Goal: Check status: Check status

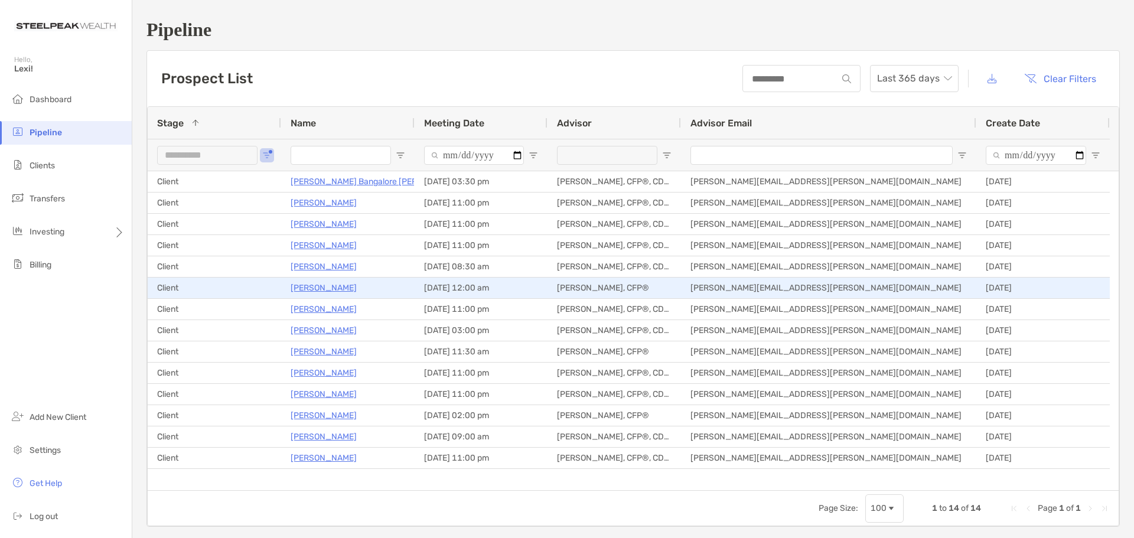
click at [341, 284] on p "[PERSON_NAME]" at bounding box center [324, 287] width 66 height 15
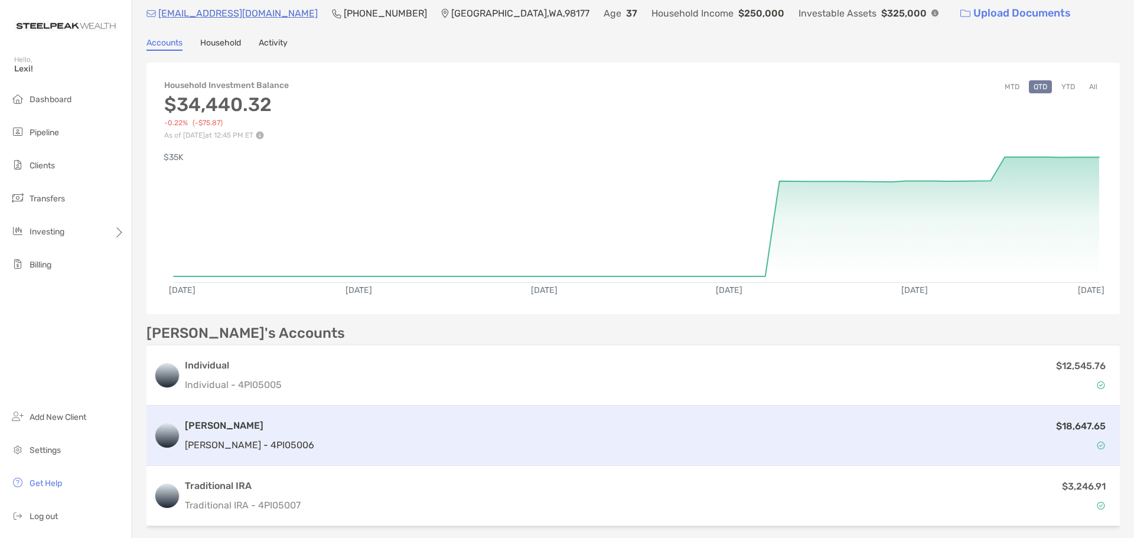
scroll to position [118, 0]
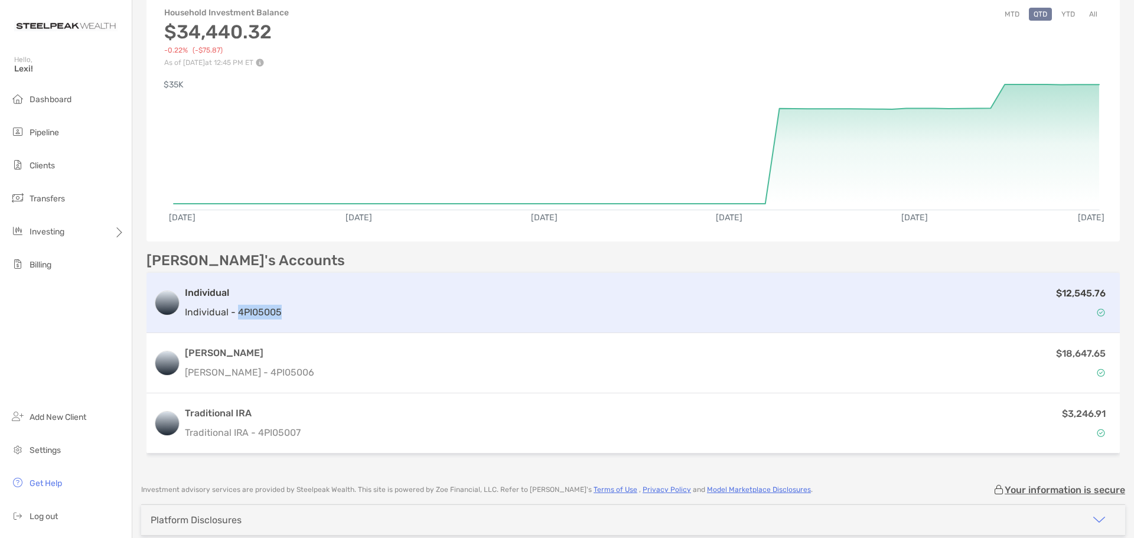
drag, startPoint x: 296, startPoint y: 309, endPoint x: 237, endPoint y: 310, distance: 59.1
click at [237, 310] on div "Individual Individual - 4PI05005 $12,545.76" at bounding box center [632, 303] width 973 height 60
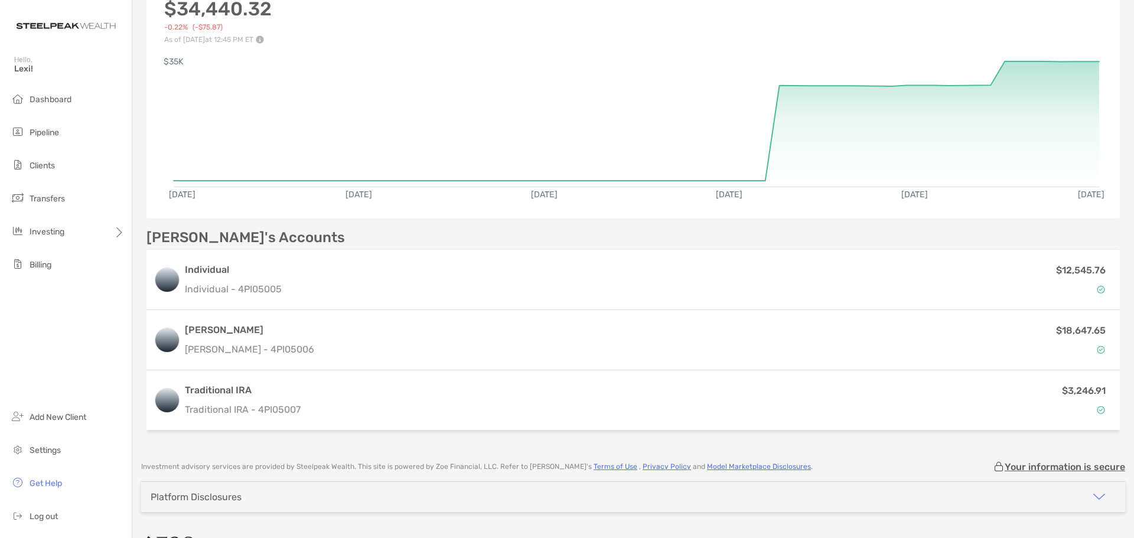
scroll to position [171, 0]
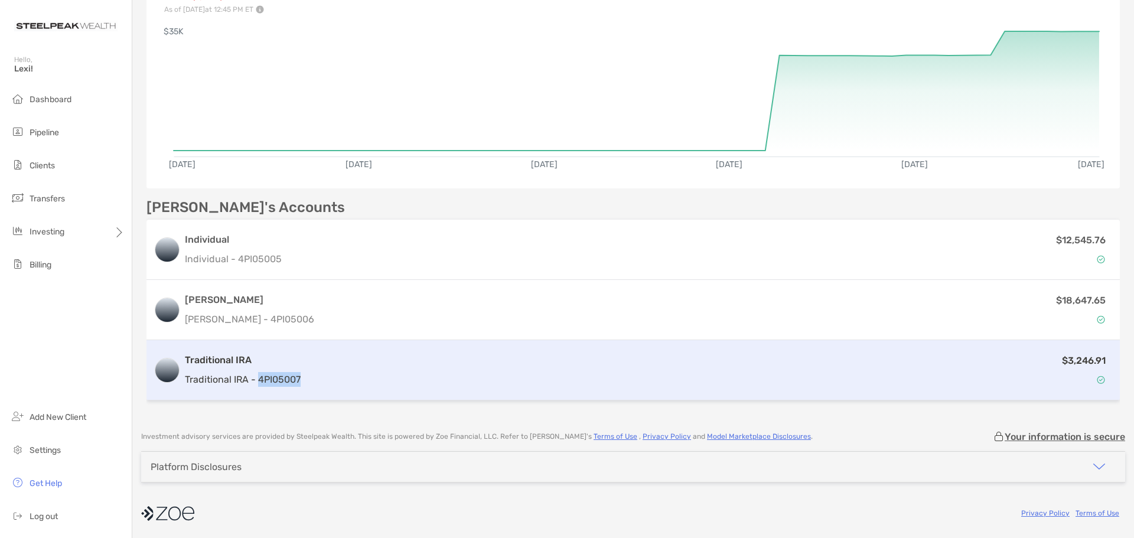
drag, startPoint x: 305, startPoint y: 382, endPoint x: 258, endPoint y: 381, distance: 47.2
click at [258, 381] on div "Traditional IRA Traditional IRA - 4PI05007 $3,246.91" at bounding box center [632, 370] width 973 height 60
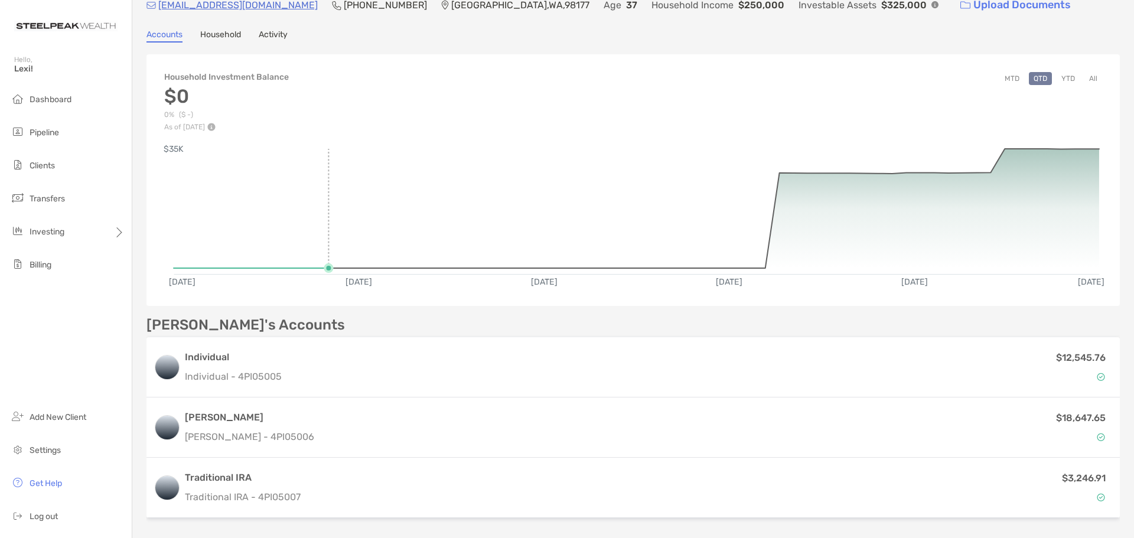
scroll to position [171, 0]
